Goal: Task Accomplishment & Management: Use online tool/utility

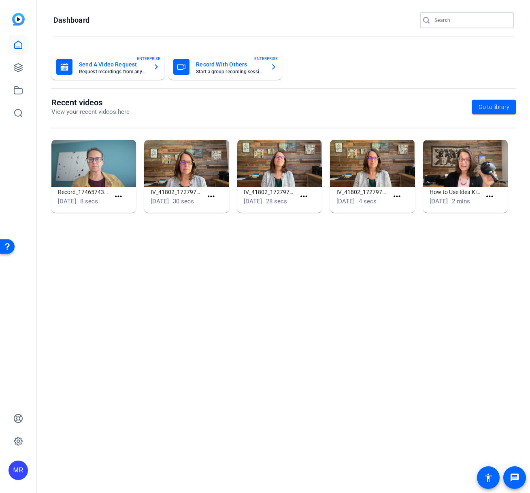
click at [445, 23] on input "Search" at bounding box center [470, 20] width 73 height 10
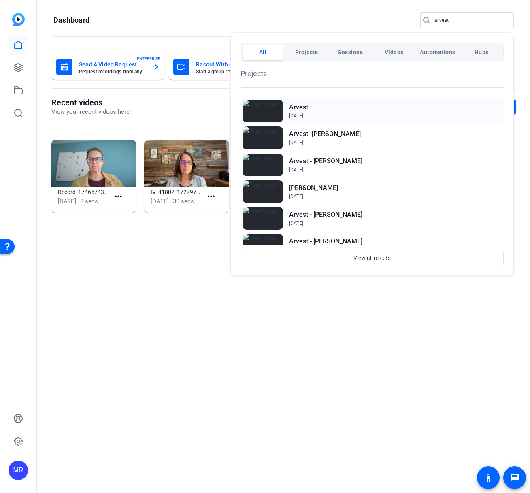
type input "arvest"
click at [295, 107] on h2 "Arvest" at bounding box center [298, 107] width 19 height 10
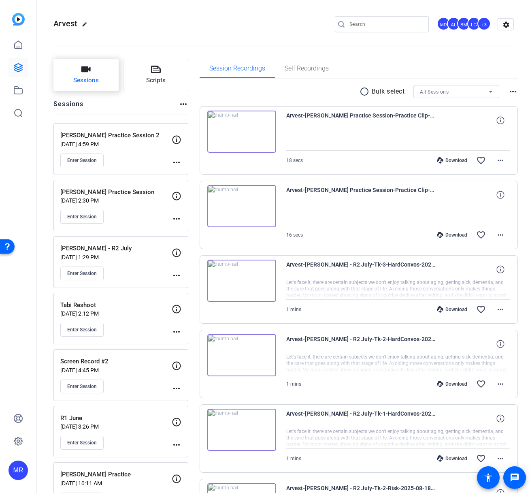
click at [72, 74] on button "Sessions" at bounding box center [85, 75] width 65 height 32
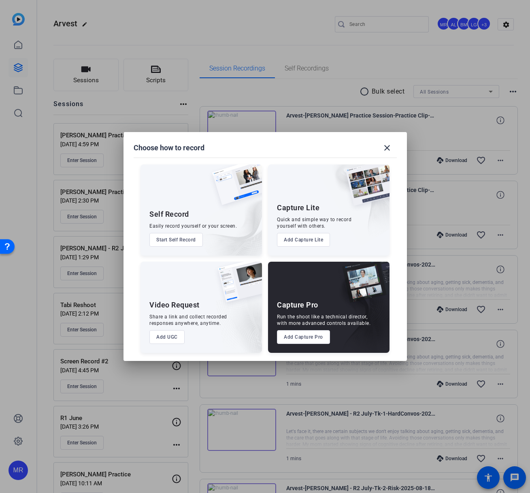
click at [308, 336] on button "Add Capture Pro" at bounding box center [303, 337] width 53 height 14
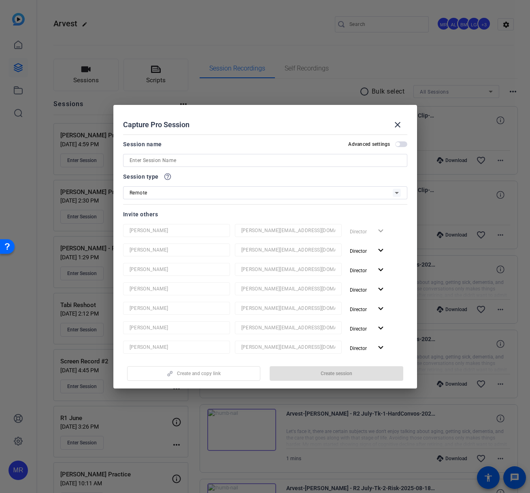
click at [200, 160] on input at bounding box center [265, 160] width 271 height 10
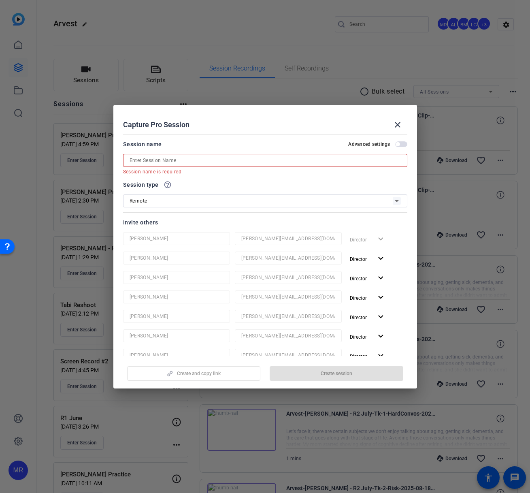
click at [150, 160] on input at bounding box center [265, 160] width 271 height 10
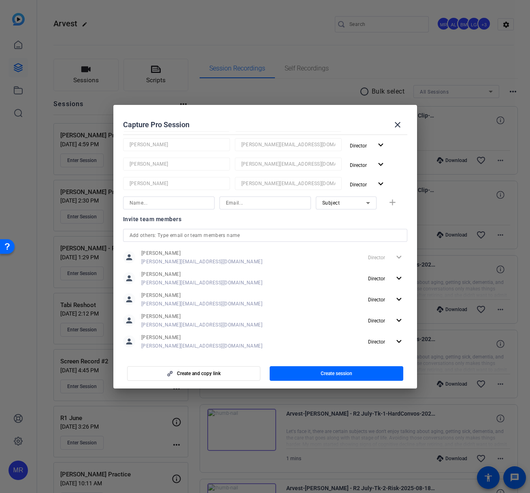
scroll to position [196, 0]
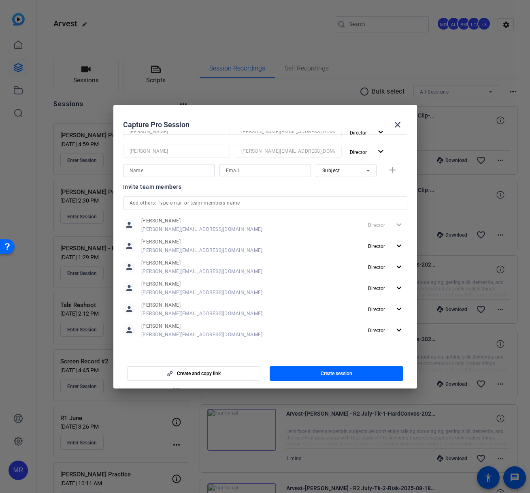
type input "Retirement Plan"
click at [172, 200] on input "text" at bounding box center [265, 203] width 271 height 10
click at [338, 374] on span "Create session" at bounding box center [337, 373] width 32 height 6
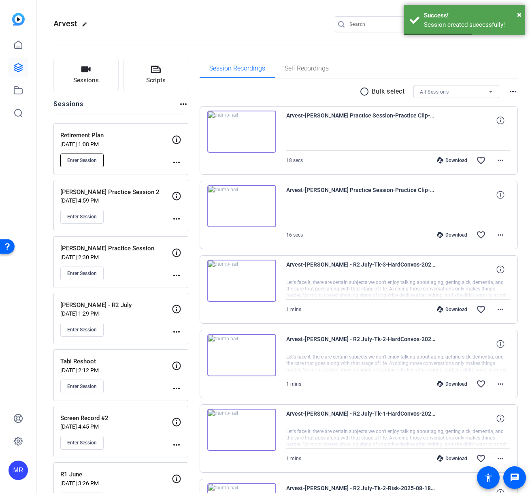
click at [77, 157] on span "Enter Session" at bounding box center [82, 160] width 30 height 6
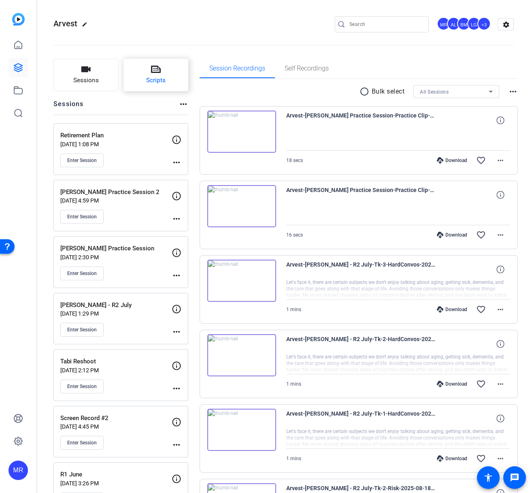
click at [154, 72] on icon at bounding box center [156, 69] width 10 height 7
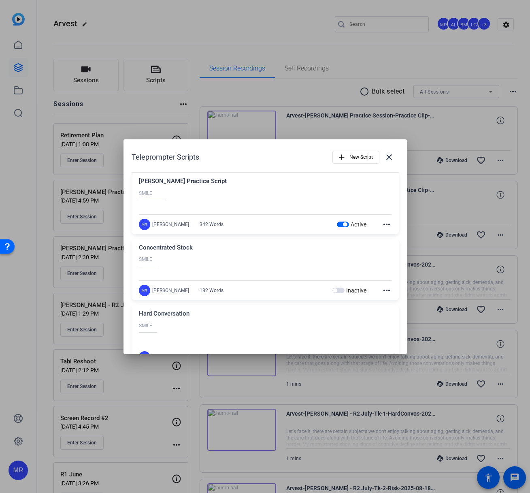
click at [343, 225] on span "button" at bounding box center [345, 224] width 4 height 4
click at [361, 161] on span "New Script" at bounding box center [360, 156] width 23 height 15
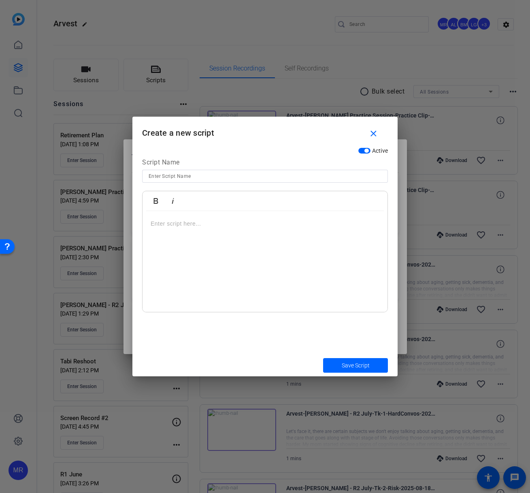
click at [208, 218] on div at bounding box center [265, 261] width 245 height 101
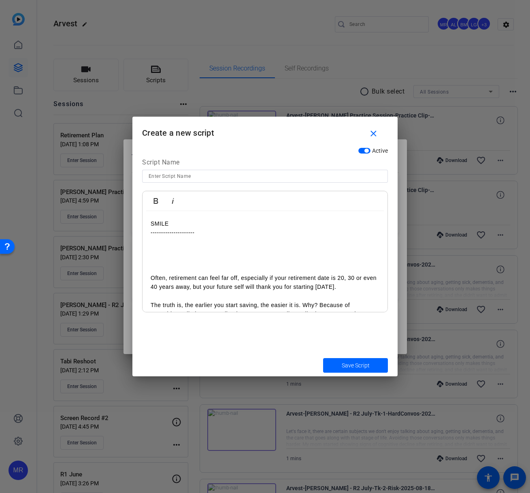
scroll to position [315, 0]
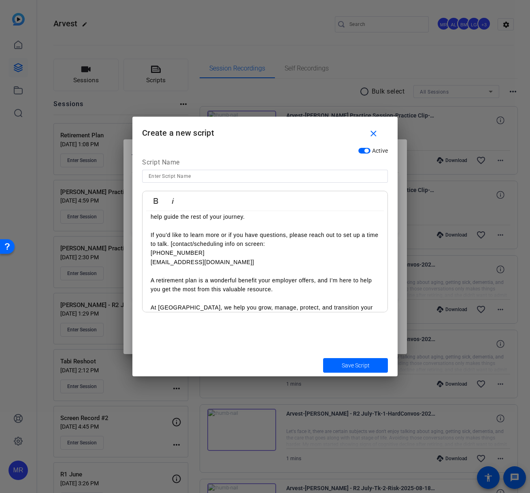
click at [213, 262] on p "nlewis1@arvest.com]" at bounding box center [265, 261] width 229 height 9
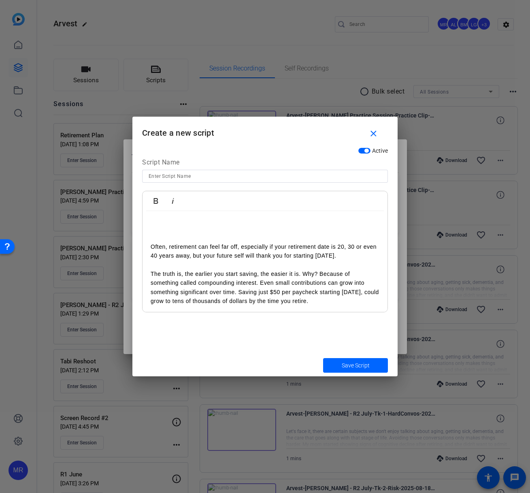
scroll to position [0, 0]
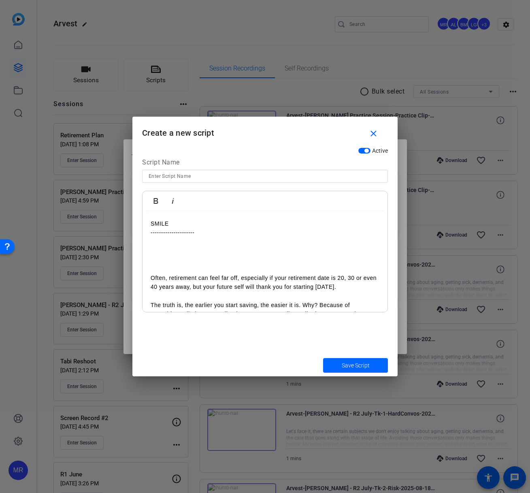
click at [171, 174] on input at bounding box center [265, 176] width 233 height 10
type input "Retirement Plans"
click at [351, 365] on span "Save Script" at bounding box center [356, 365] width 28 height 9
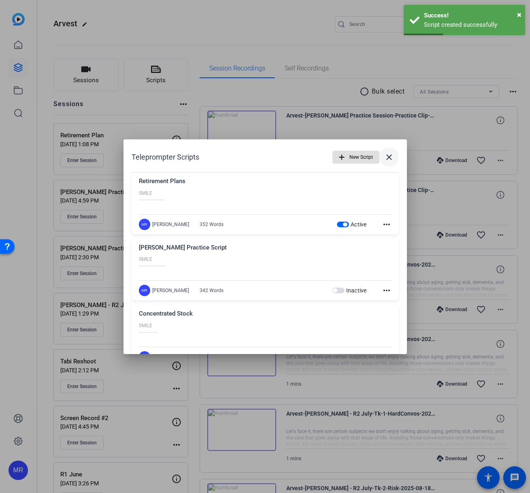
click at [384, 156] on mat-icon "close" at bounding box center [389, 157] width 10 height 10
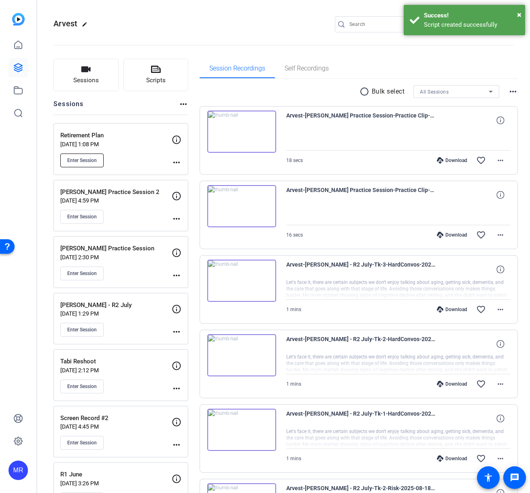
click at [91, 160] on span "Enter Session" at bounding box center [82, 160] width 30 height 6
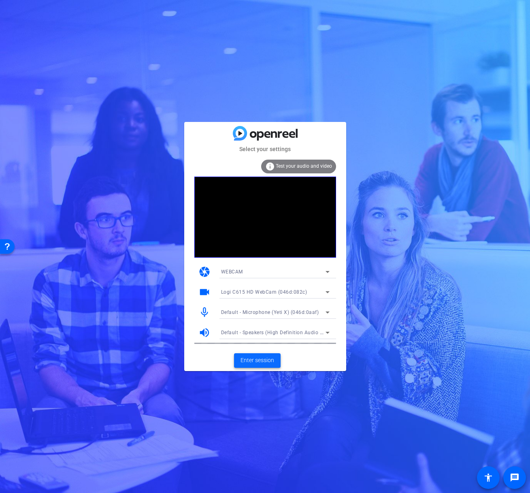
click at [264, 354] on span at bounding box center [257, 360] width 47 height 19
click at [242, 362] on span "Enter session" at bounding box center [257, 360] width 34 height 9
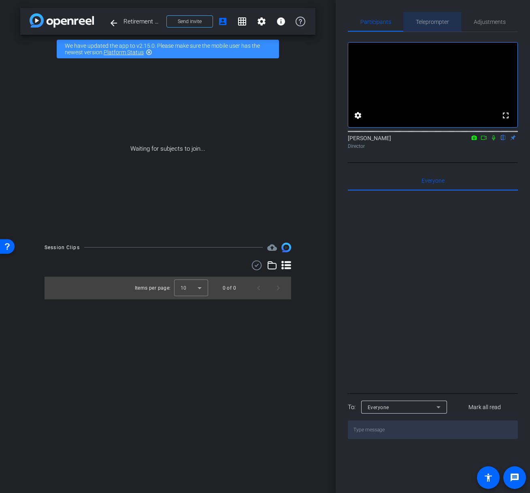
click at [430, 19] on span "Teleprompter" at bounding box center [432, 22] width 33 height 6
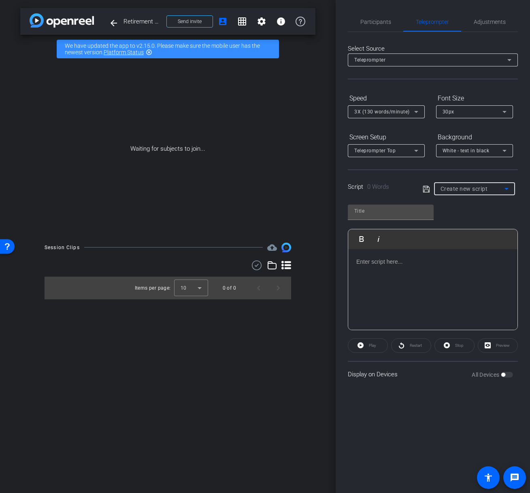
click at [459, 189] on span "Create new script" at bounding box center [463, 188] width 47 height 6
click at [448, 221] on span "Retirement Plans" at bounding box center [461, 218] width 42 height 10
type input "Retirement Plans"
click at [466, 152] on span "White - text in black" at bounding box center [465, 151] width 47 height 6
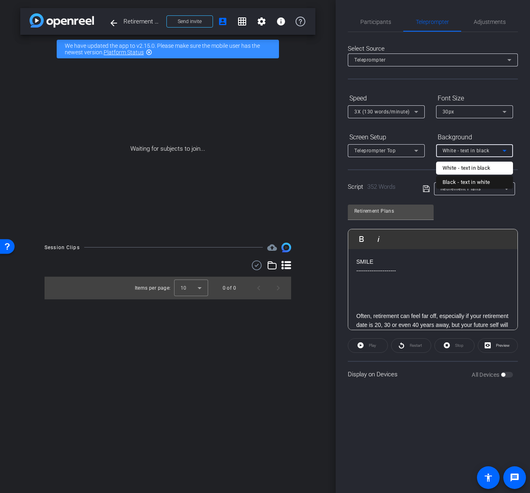
click at [461, 181] on div "Black - text in white" at bounding box center [466, 182] width 48 height 10
click at [409, 151] on div "Teleprompter Top" at bounding box center [384, 150] width 60 height 10
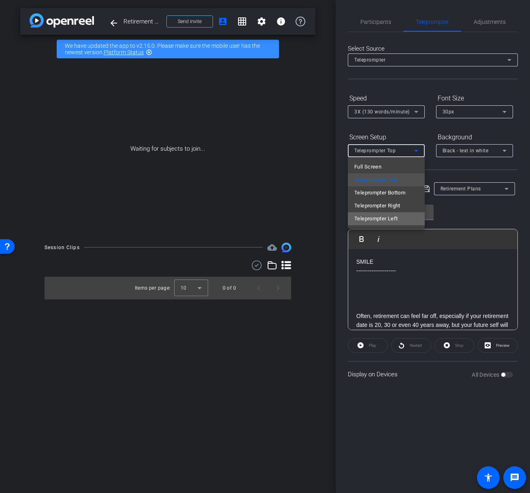
click at [392, 215] on span "Teleprompter Left" at bounding box center [375, 219] width 43 height 10
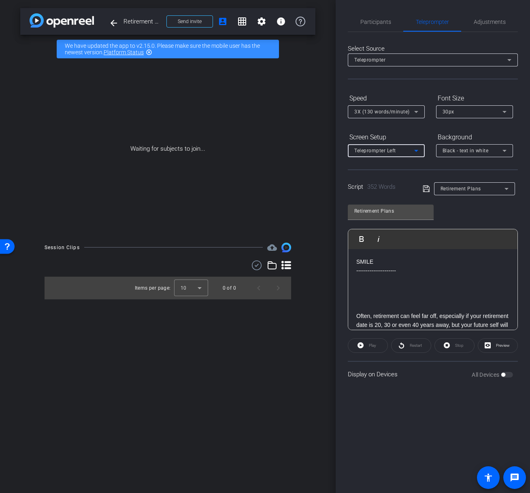
click at [415, 113] on icon at bounding box center [416, 112] width 10 height 10
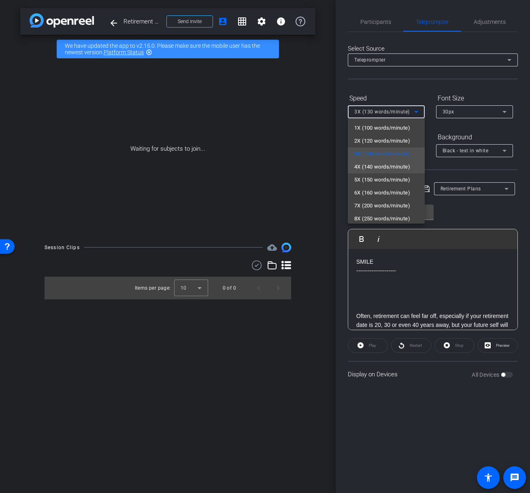
click at [399, 169] on span "4X (140 words/minute)" at bounding box center [382, 167] width 56 height 10
